Goal: Information Seeking & Learning: Learn about a topic

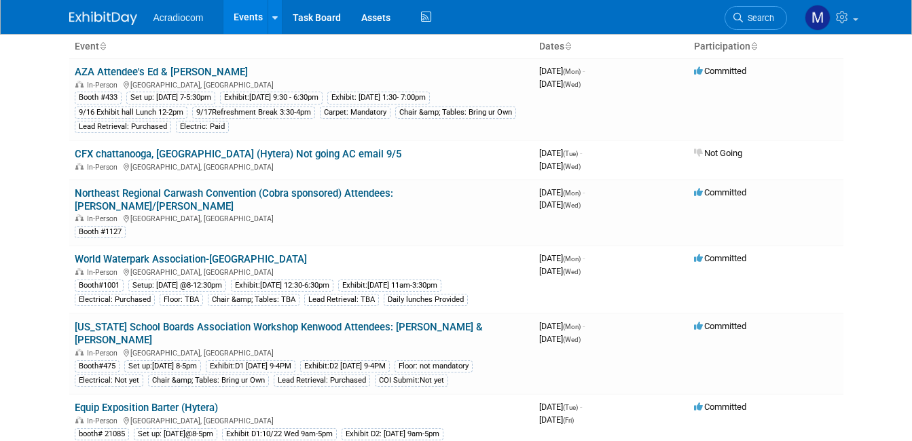
scroll to position [136, 0]
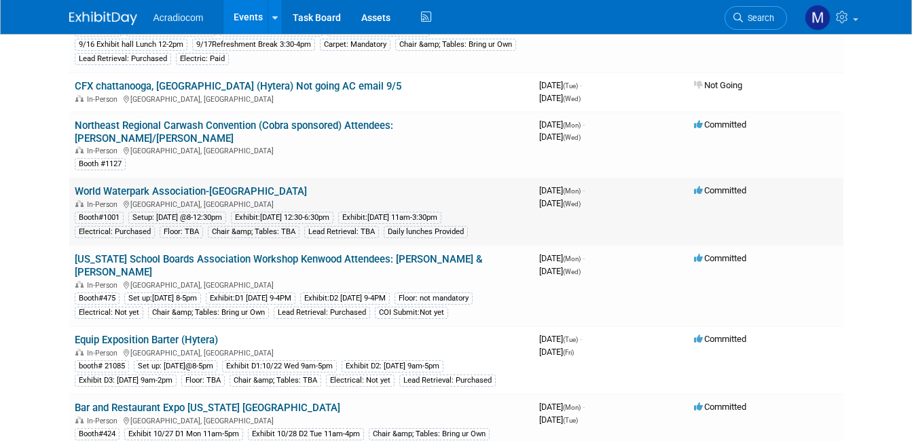
click at [90, 185] on link "World Waterpark Association-[GEOGRAPHIC_DATA]" at bounding box center [191, 191] width 232 height 12
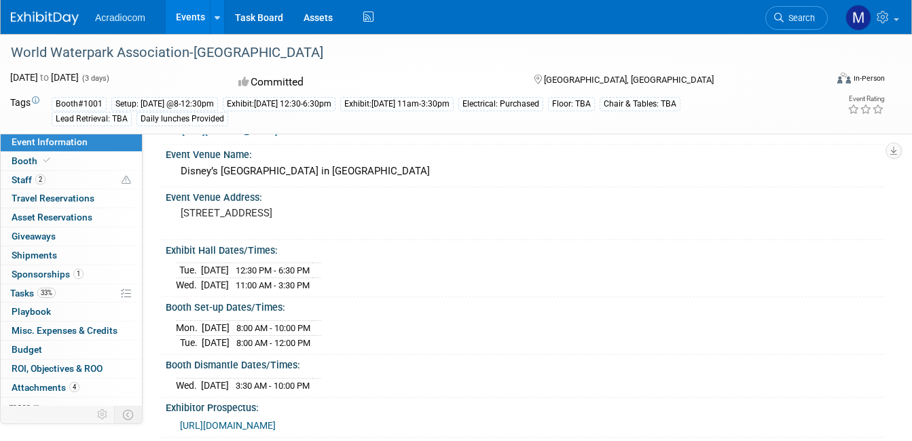
scroll to position [68, 0]
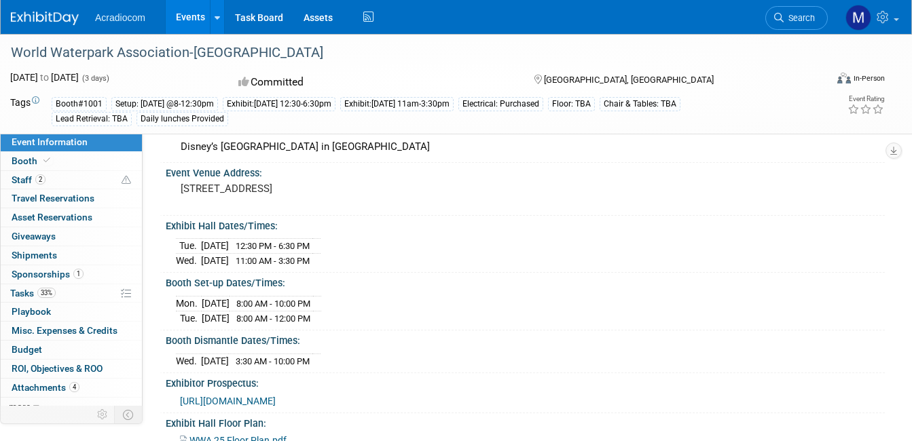
drag, startPoint x: 181, startPoint y: 187, endPoint x: 369, endPoint y: 185, distance: 188.1
click at [369, 185] on pre "1001 W Buena Vista Dr, Lake Buena Vista, FL 32830" at bounding box center [316, 189] width 270 height 12
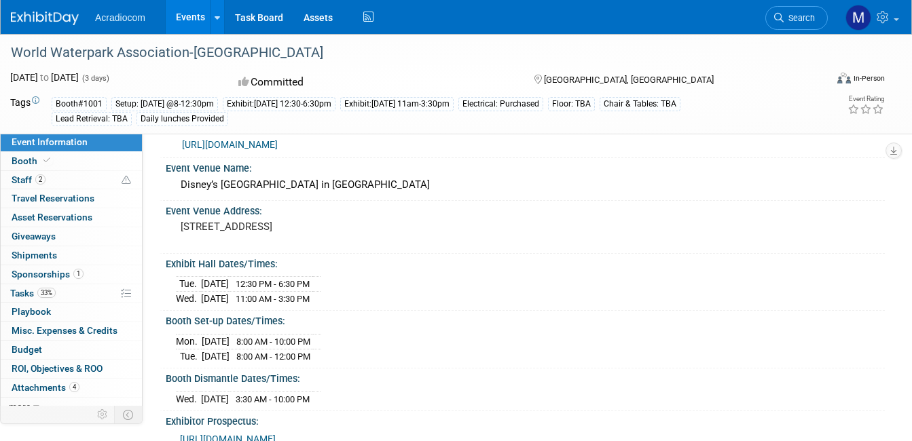
scroll to position [0, 0]
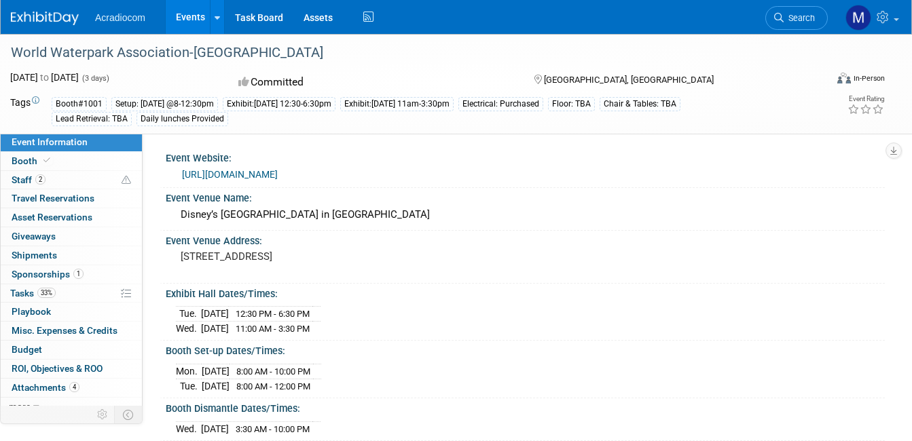
click at [263, 172] on link "https://www.wwashow.org/exhibitor-info/" at bounding box center [230, 174] width 96 height 11
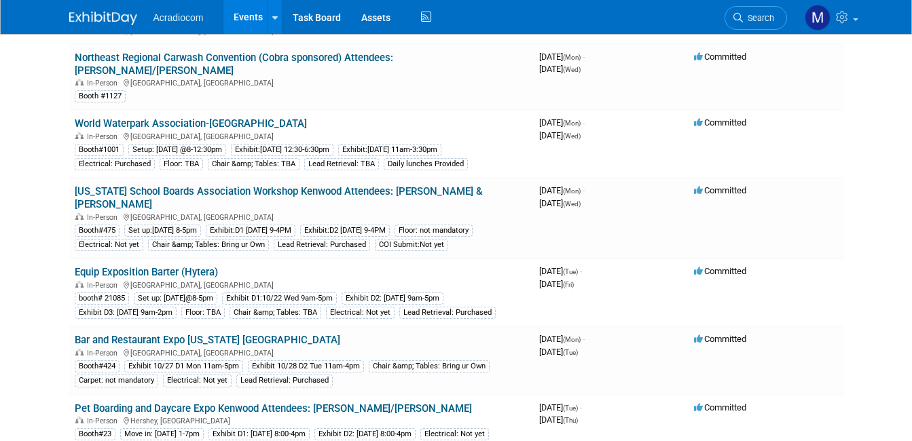
scroll to position [272, 0]
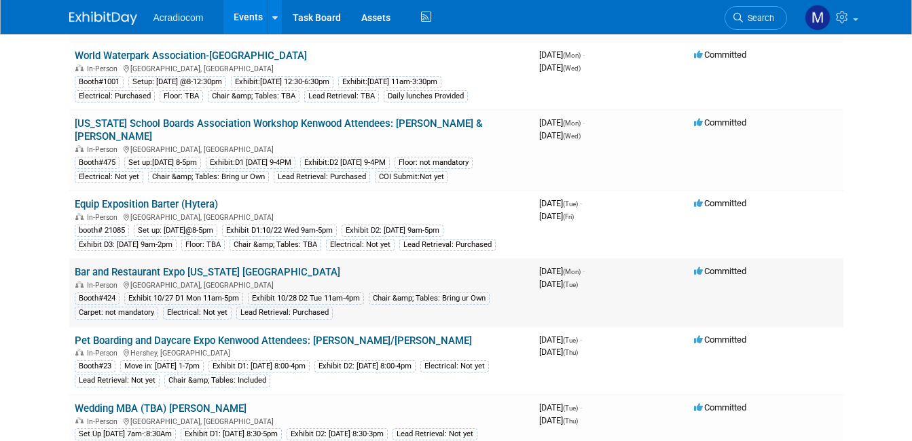
click at [102, 266] on link "Bar and Restaurant Expo [US_STATE] [GEOGRAPHIC_DATA]" at bounding box center [207, 272] width 265 height 12
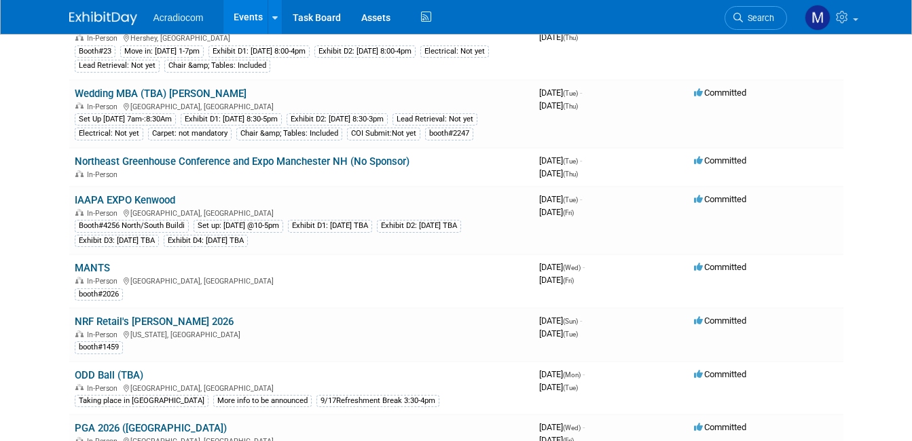
scroll to position [611, 0]
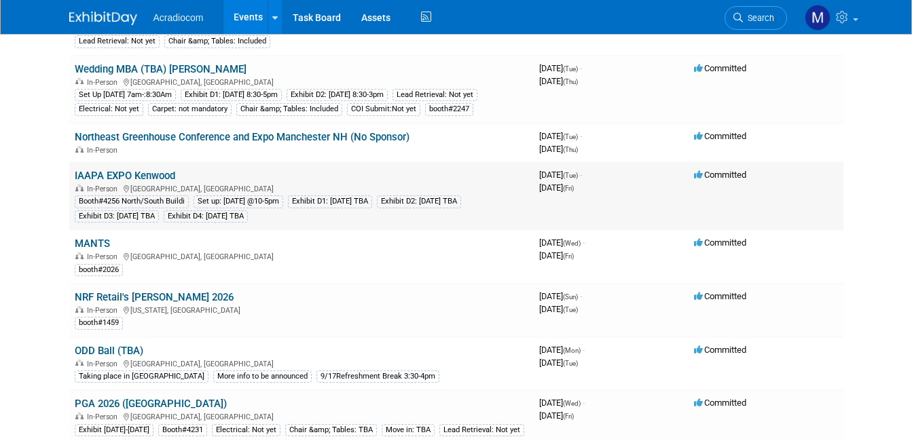
click at [82, 170] on link "IAAPA EXPO Kenwood" at bounding box center [125, 176] width 100 height 12
